Goal: Task Accomplishment & Management: Manage account settings

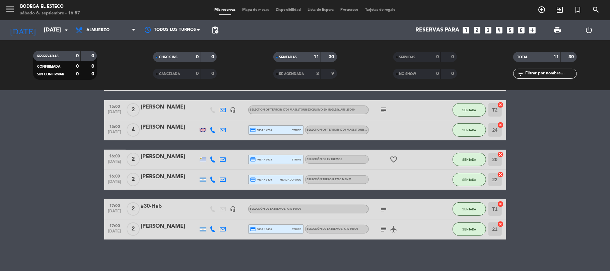
scroll to position [186, 0]
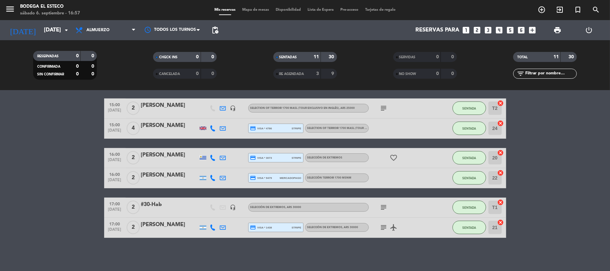
click at [386, 207] on icon "subject" at bounding box center [384, 207] width 8 height 8
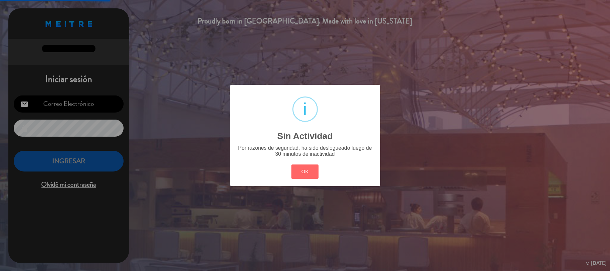
type input "[EMAIL_ADDRESS][DOMAIN_NAME]"
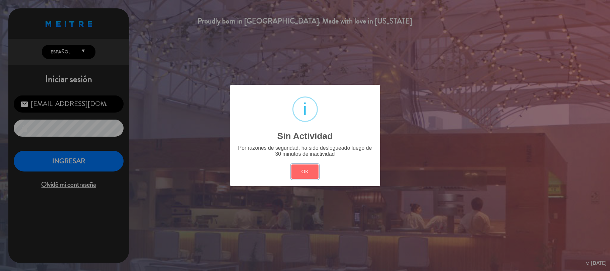
drag, startPoint x: 296, startPoint y: 168, endPoint x: 281, endPoint y: 169, distance: 15.5
click at [295, 169] on button "OK" at bounding box center [304, 171] width 27 height 14
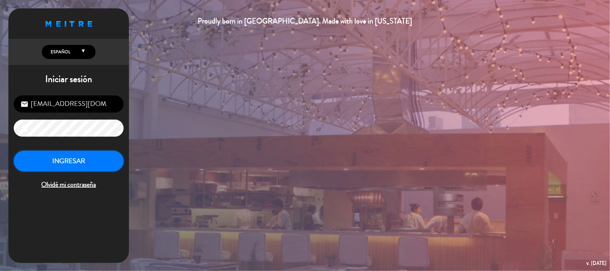
click at [98, 168] on button "INGRESAR" at bounding box center [69, 161] width 110 height 21
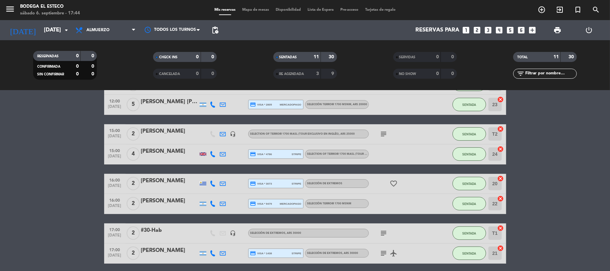
scroll to position [186, 0]
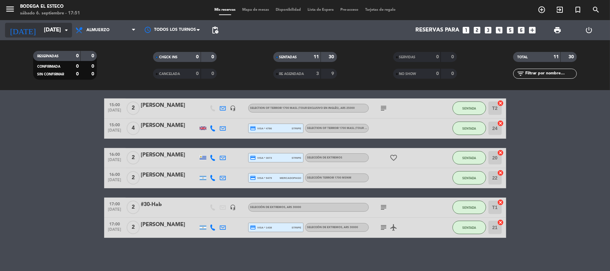
click at [50, 31] on input "[DATE]" at bounding box center [77, 30] width 72 height 13
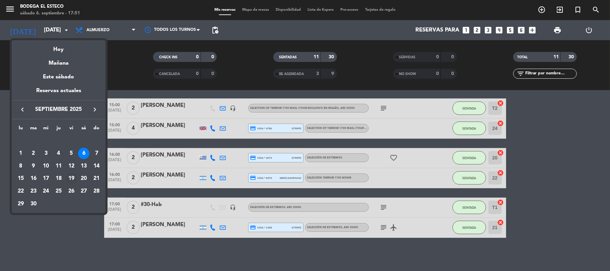
click at [69, 177] on div "19" at bounding box center [71, 178] width 11 height 11
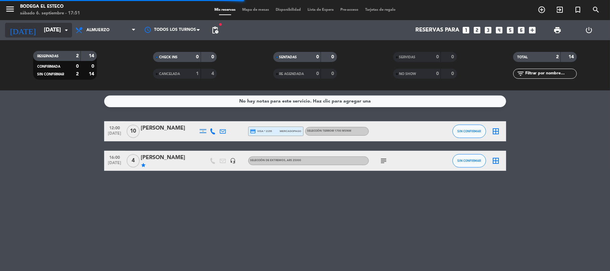
scroll to position [0, 0]
click at [60, 30] on input "[DATE]" at bounding box center [77, 30] width 72 height 13
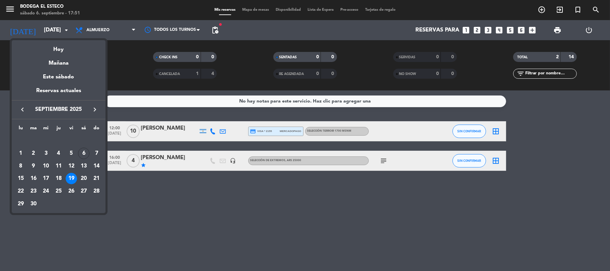
click at [381, 160] on div at bounding box center [305, 135] width 610 height 271
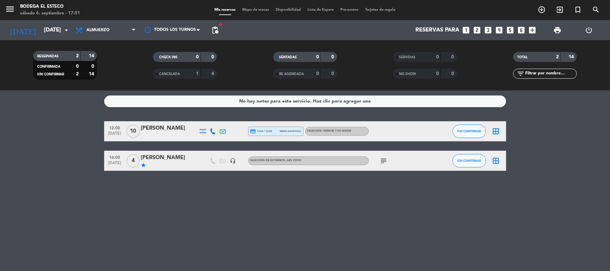
click at [382, 159] on icon "subject" at bounding box center [384, 161] width 8 height 8
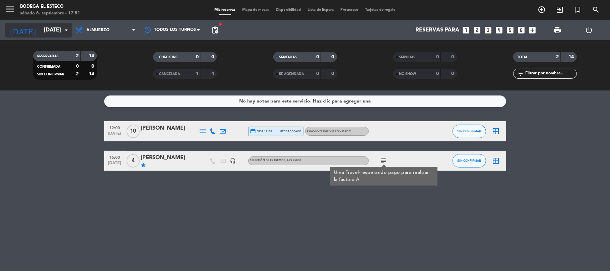
click at [42, 32] on input "[DATE]" at bounding box center [77, 30] width 72 height 13
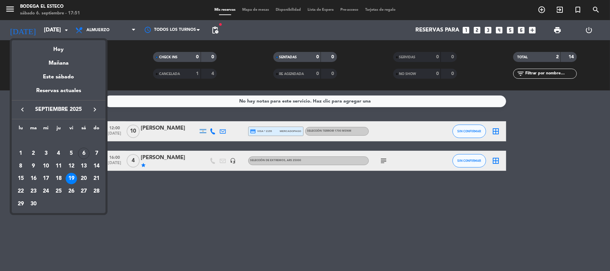
click at [99, 31] on div at bounding box center [305, 135] width 610 height 271
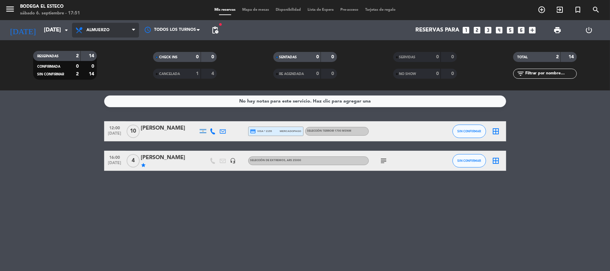
click at [102, 26] on span "Almuerzo" at bounding box center [105, 30] width 67 height 15
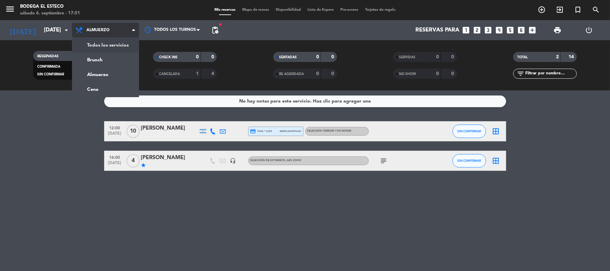
click at [111, 43] on div "menu Bodega El Esteco [DATE] 6. septiembre - 17:51 Mis reservas Mapa de mesas D…" at bounding box center [305, 45] width 610 height 90
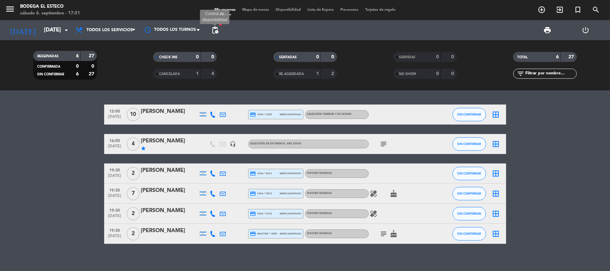
click at [212, 30] on span "pending_actions" at bounding box center [215, 30] width 8 height 8
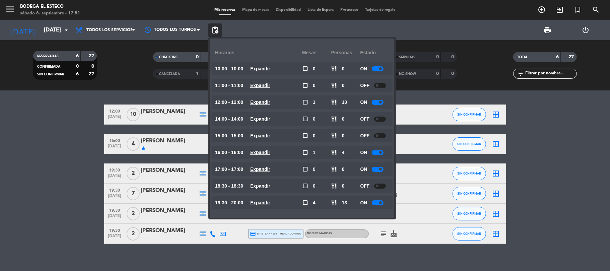
click at [162, 54] on div "CHECK INS" at bounding box center [170, 57] width 31 height 8
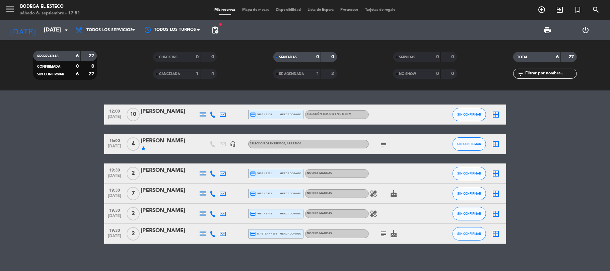
click at [125, 30] on span "Todos los servicios" at bounding box center [109, 30] width 46 height 5
click at [64, 35] on input "[DATE]" at bounding box center [77, 30] width 72 height 13
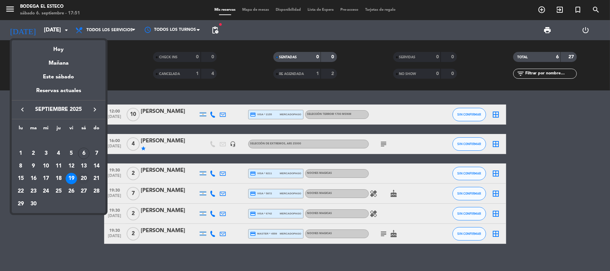
click at [83, 178] on div "20" at bounding box center [83, 178] width 11 height 11
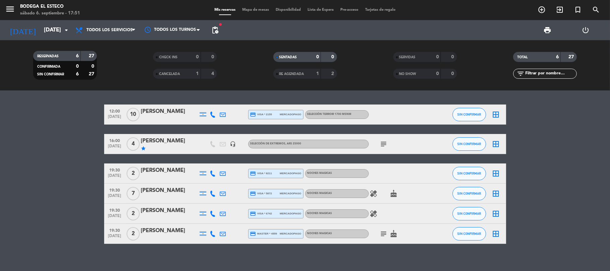
type input "[DATE]"
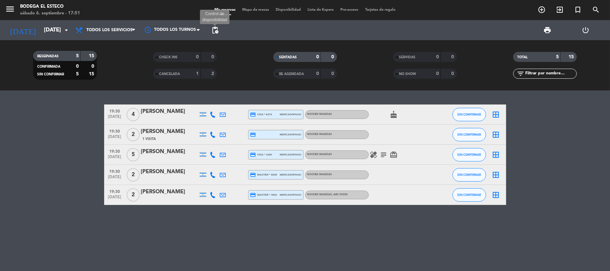
click at [218, 30] on span "pending_actions" at bounding box center [215, 30] width 8 height 8
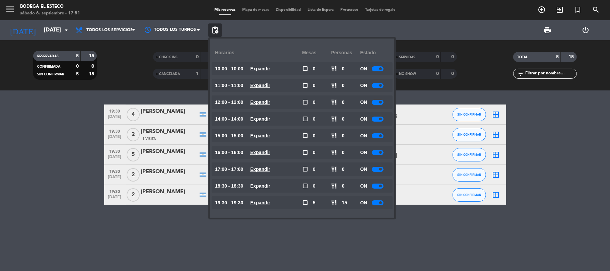
click at [224, 242] on div "19:30 [DATE] 4 [PERSON_NAME] credit_card visa * 6474 mercadopago NOCHES MAGICAS…" at bounding box center [305, 180] width 610 height 180
